Goal: Transaction & Acquisition: Purchase product/service

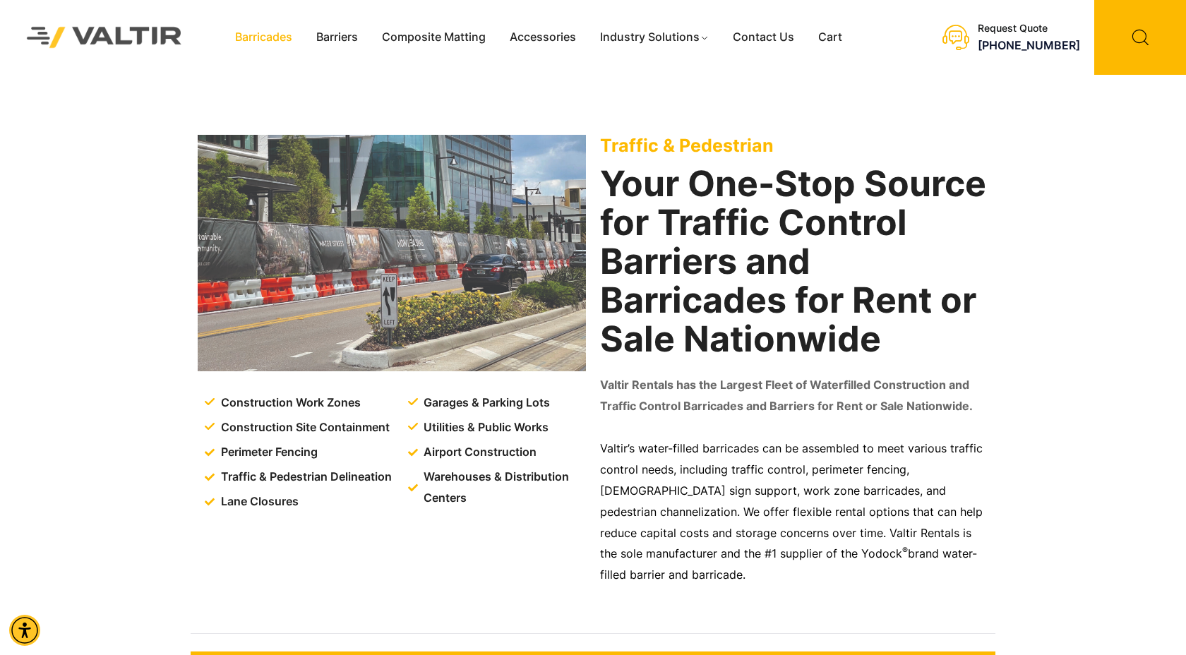
click at [253, 36] on link "Barricades" at bounding box center [263, 37] width 81 height 21
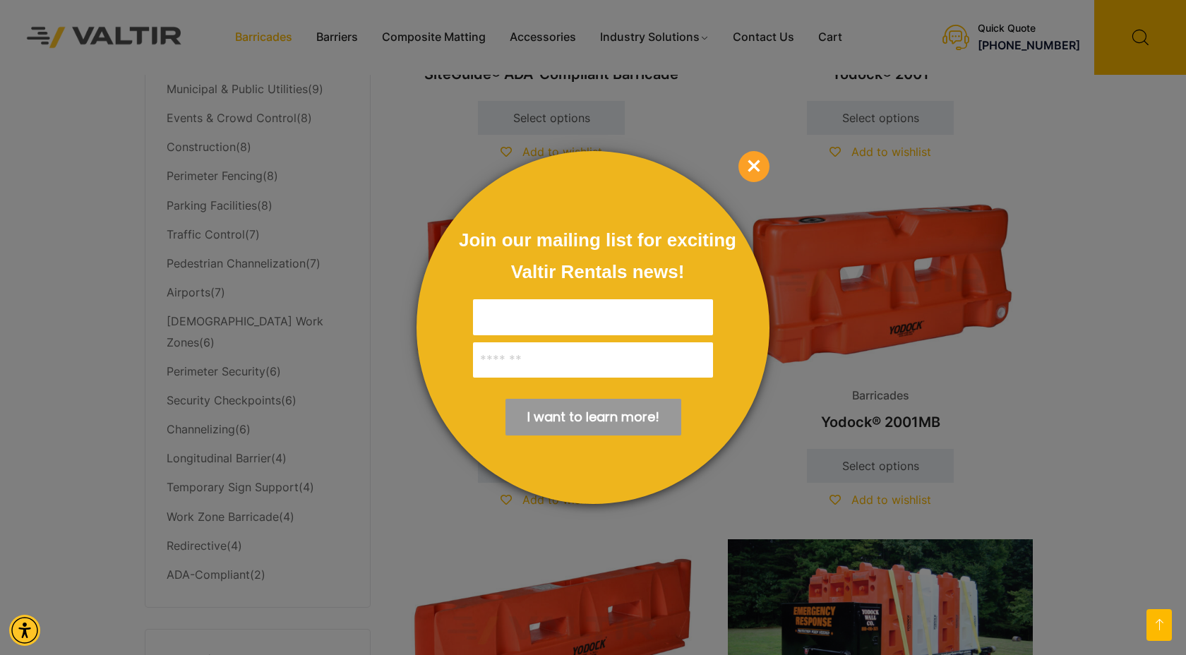
scroll to position [650, 0]
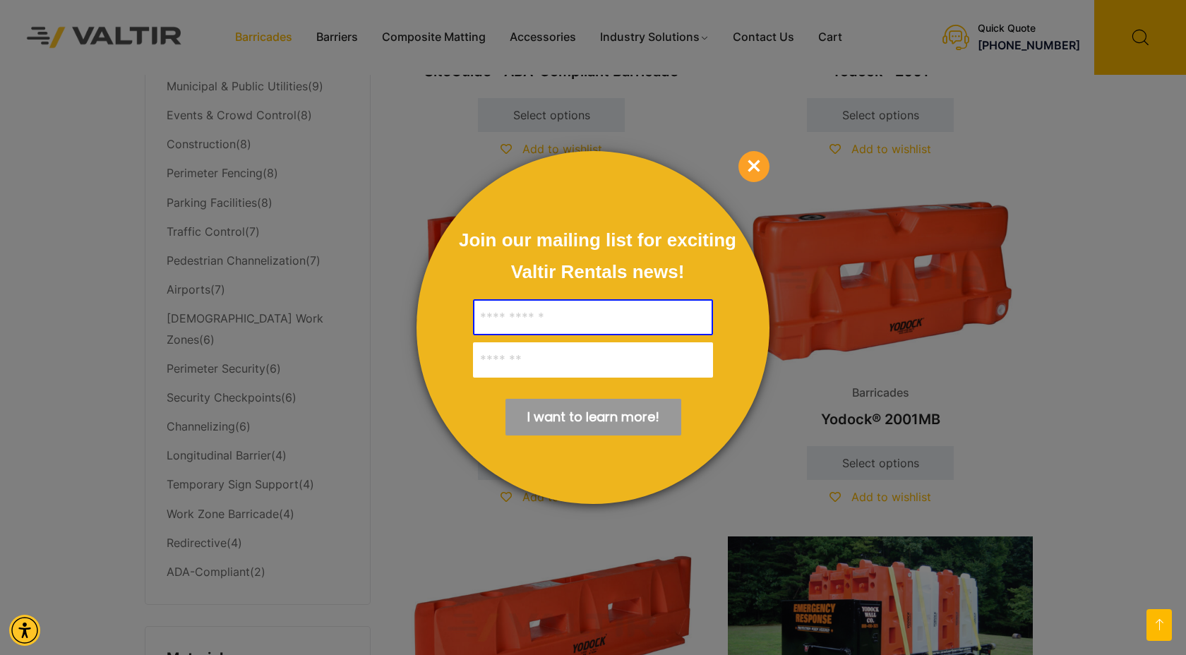
click at [762, 167] on span "×" at bounding box center [753, 166] width 31 height 31
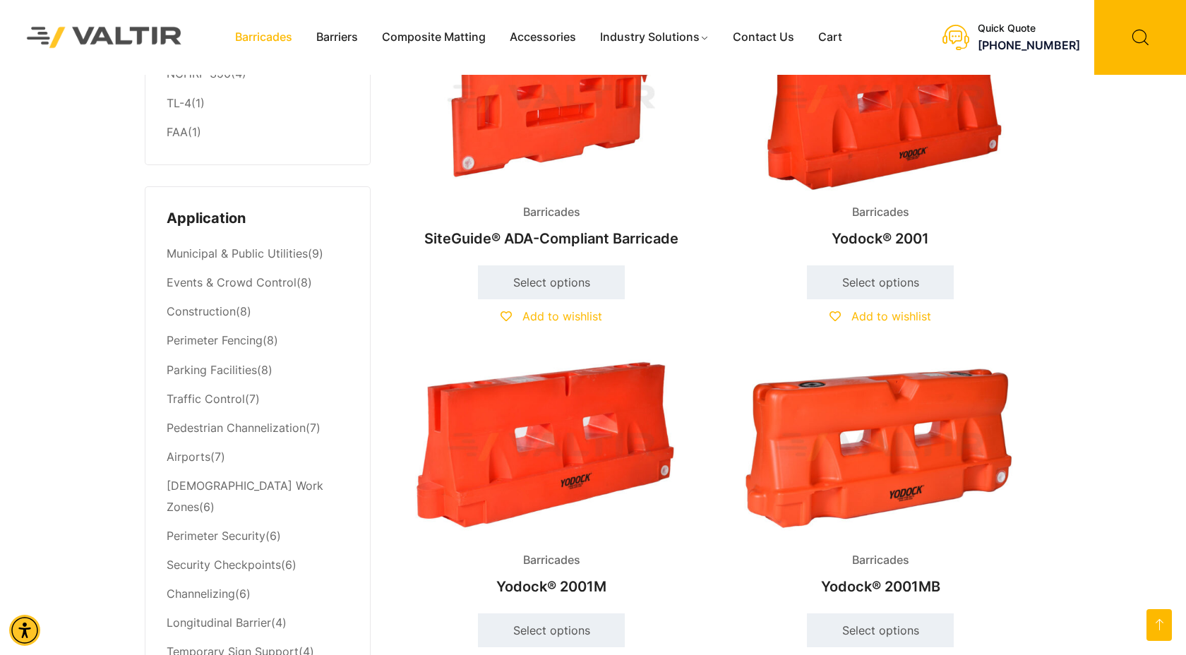
scroll to position [480, 0]
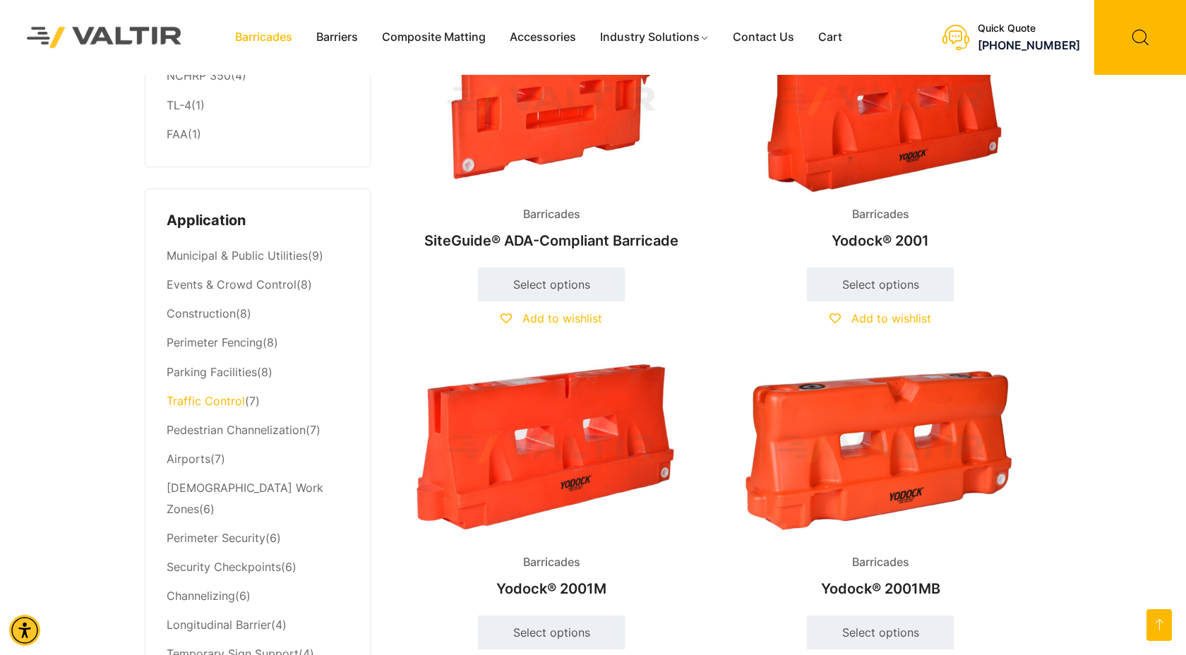
click at [212, 402] on link "Traffic Control" at bounding box center [206, 401] width 78 height 14
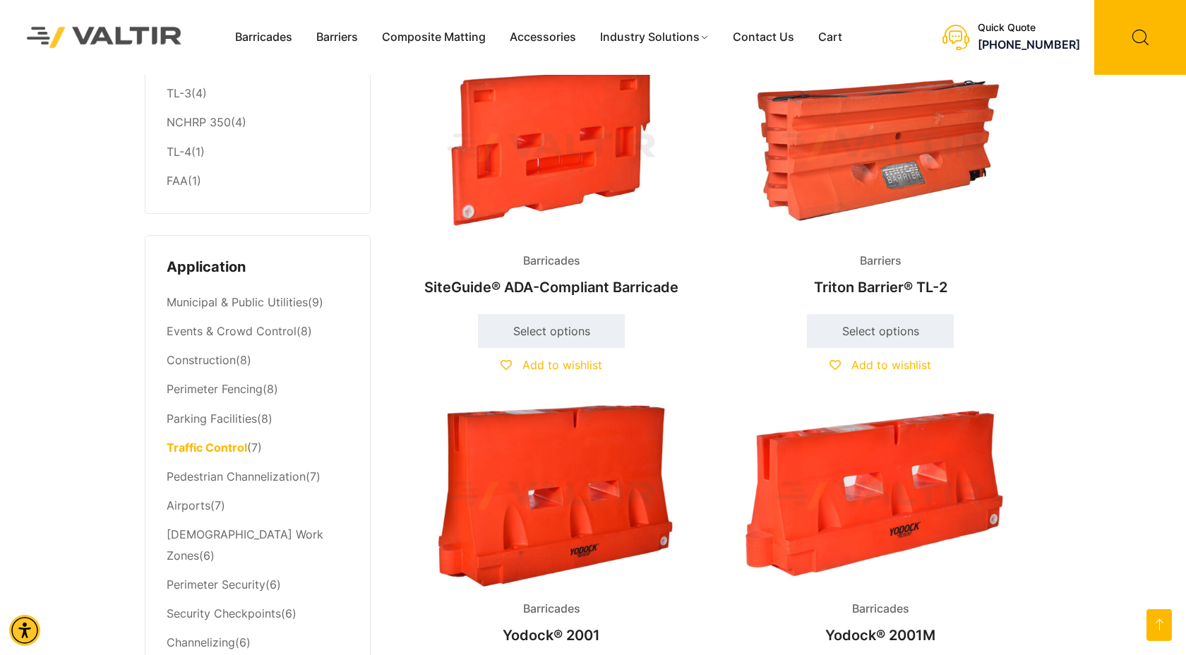
scroll to position [424, 0]
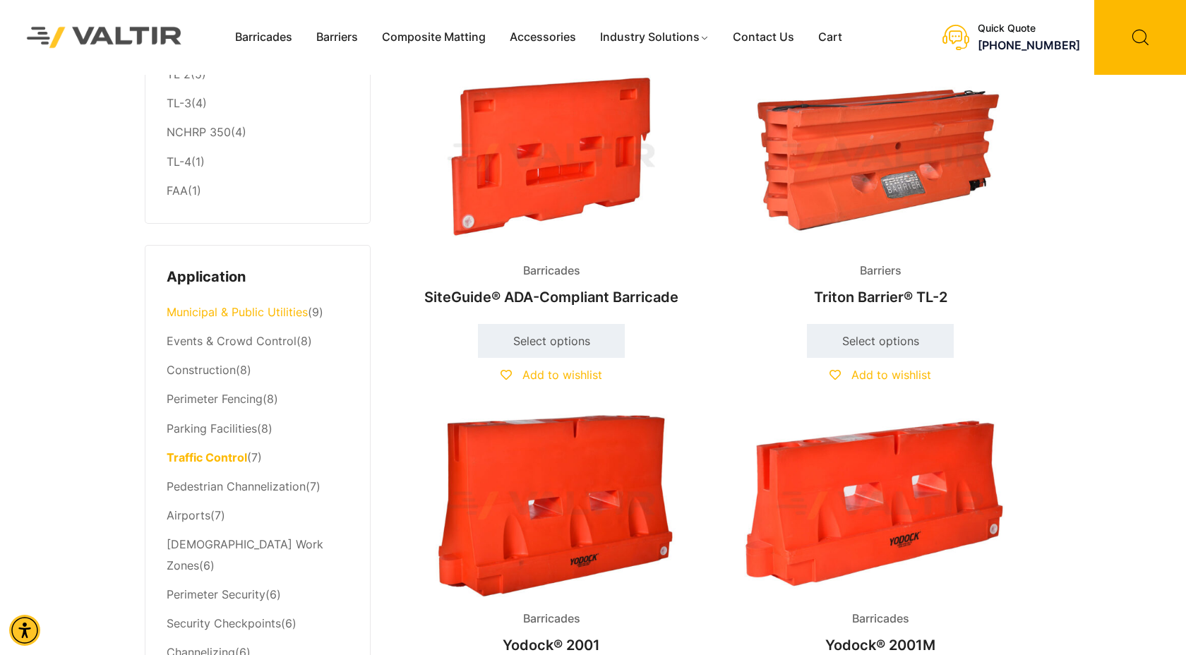
click at [259, 318] on link "Municipal & Public Utilities" at bounding box center [237, 312] width 141 height 14
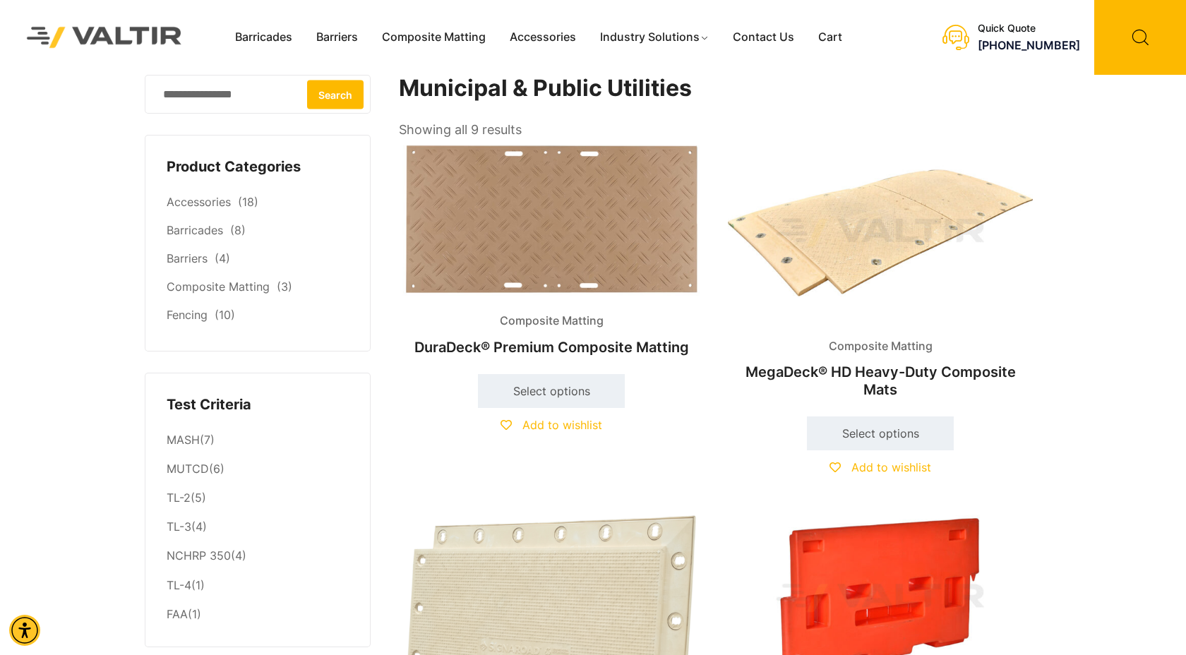
click at [209, 106] on input "Search for:" at bounding box center [258, 94] width 226 height 39
type input "**********"
click at [307, 80] on button "Search" at bounding box center [335, 94] width 56 height 29
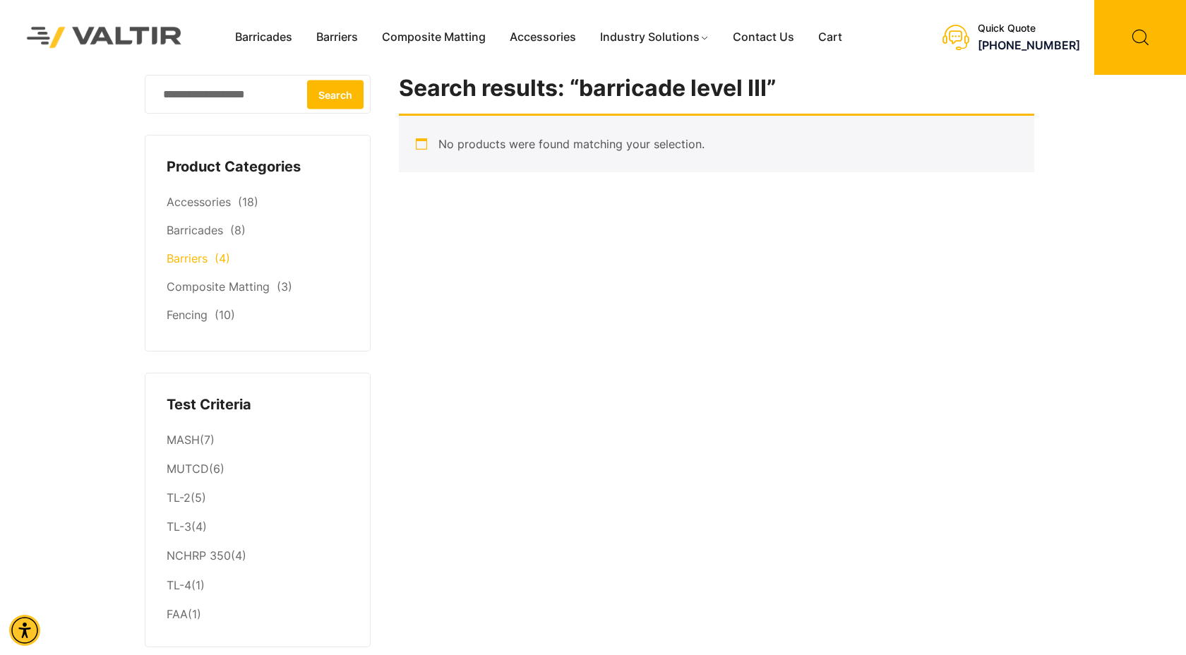
click at [179, 265] on link "Barriers" at bounding box center [187, 258] width 41 height 14
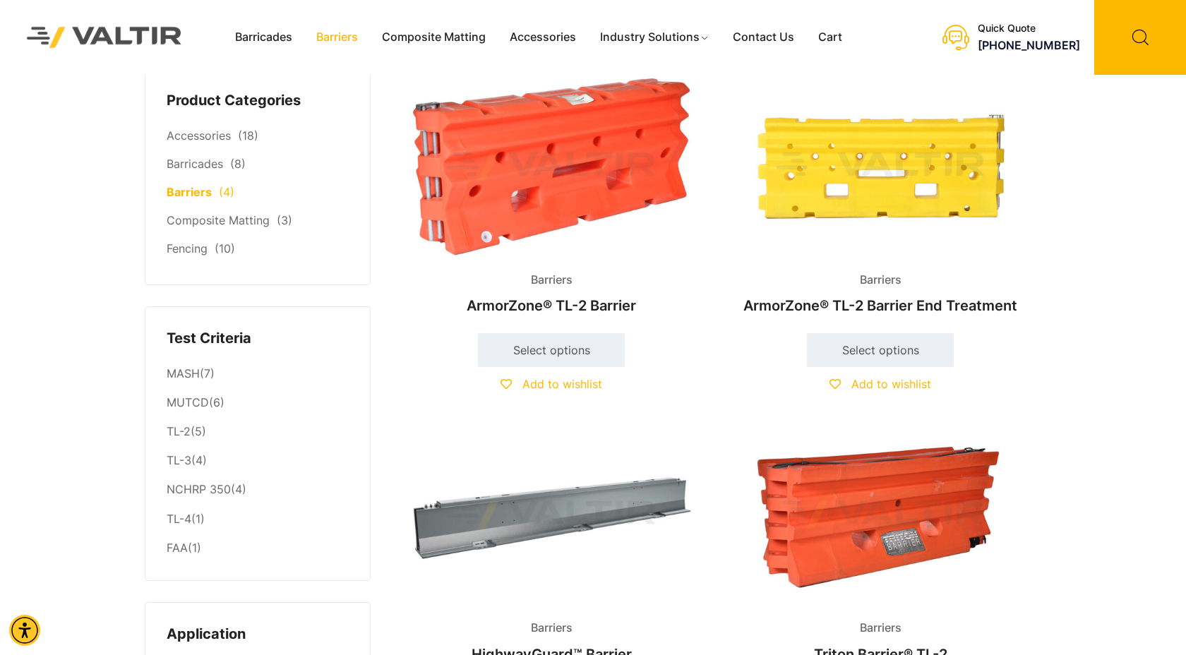
scroll to position [56, 0]
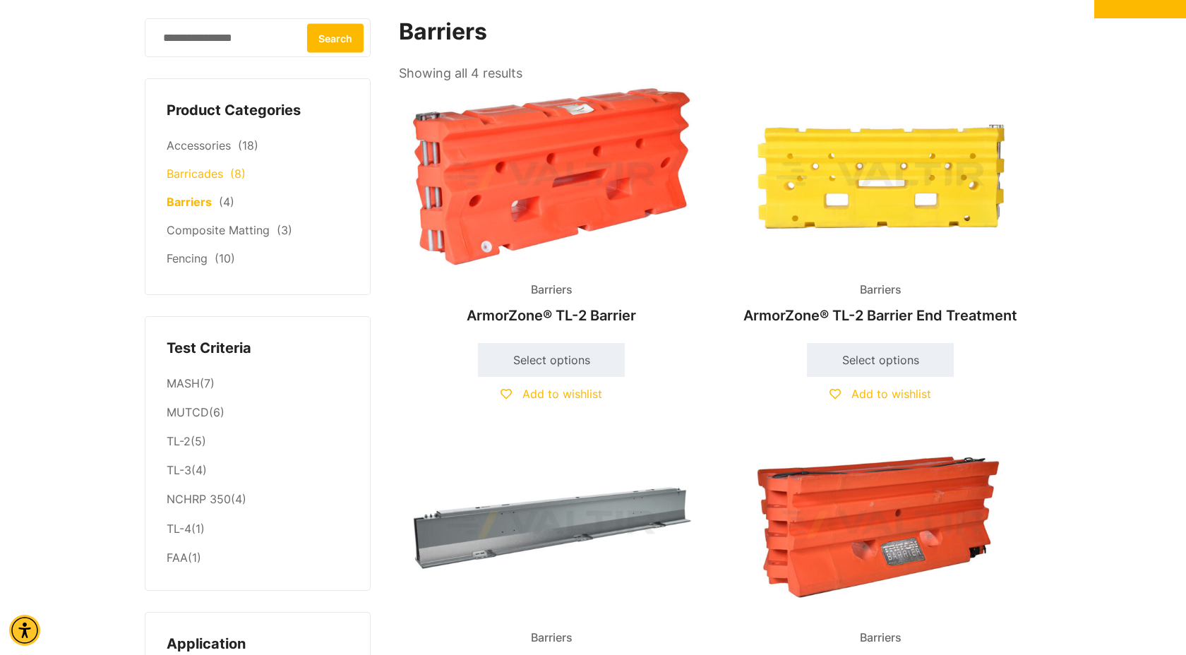
click at [200, 177] on link "Barricades" at bounding box center [195, 174] width 56 height 14
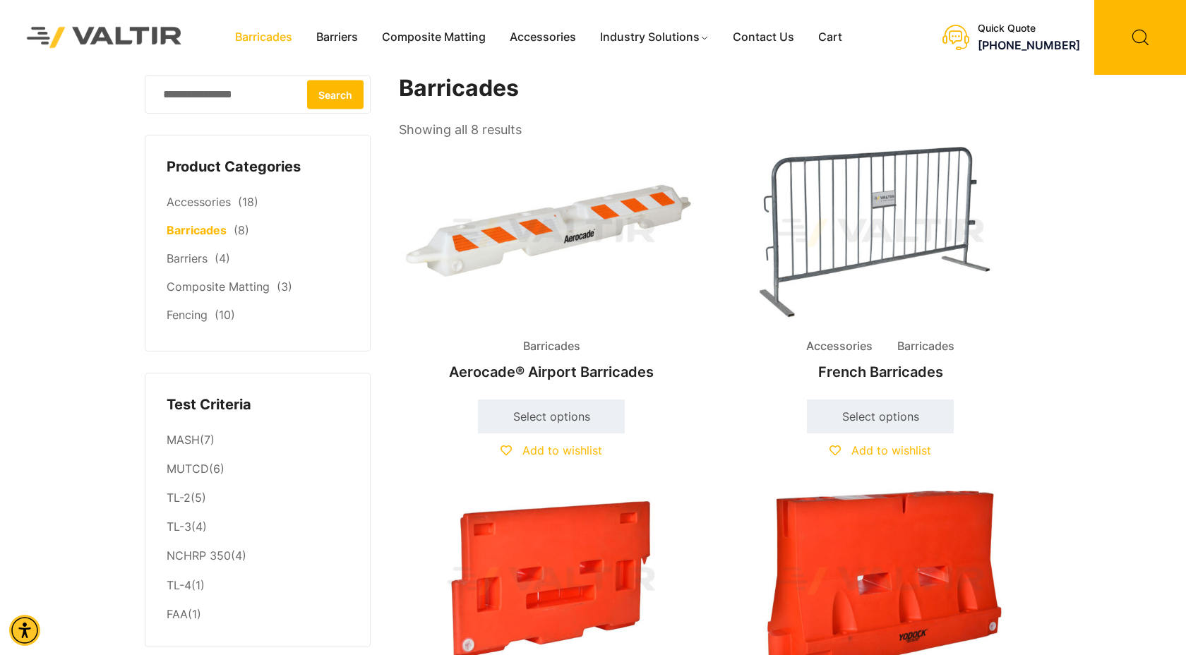
click at [838, 399] on li "Accessories Barricades French Barricades $ 10.00 Select options This product ha…" at bounding box center [880, 315] width 305 height 348
click at [851, 426] on link "Select options" at bounding box center [880, 417] width 147 height 34
